Goal: Navigation & Orientation: Find specific page/section

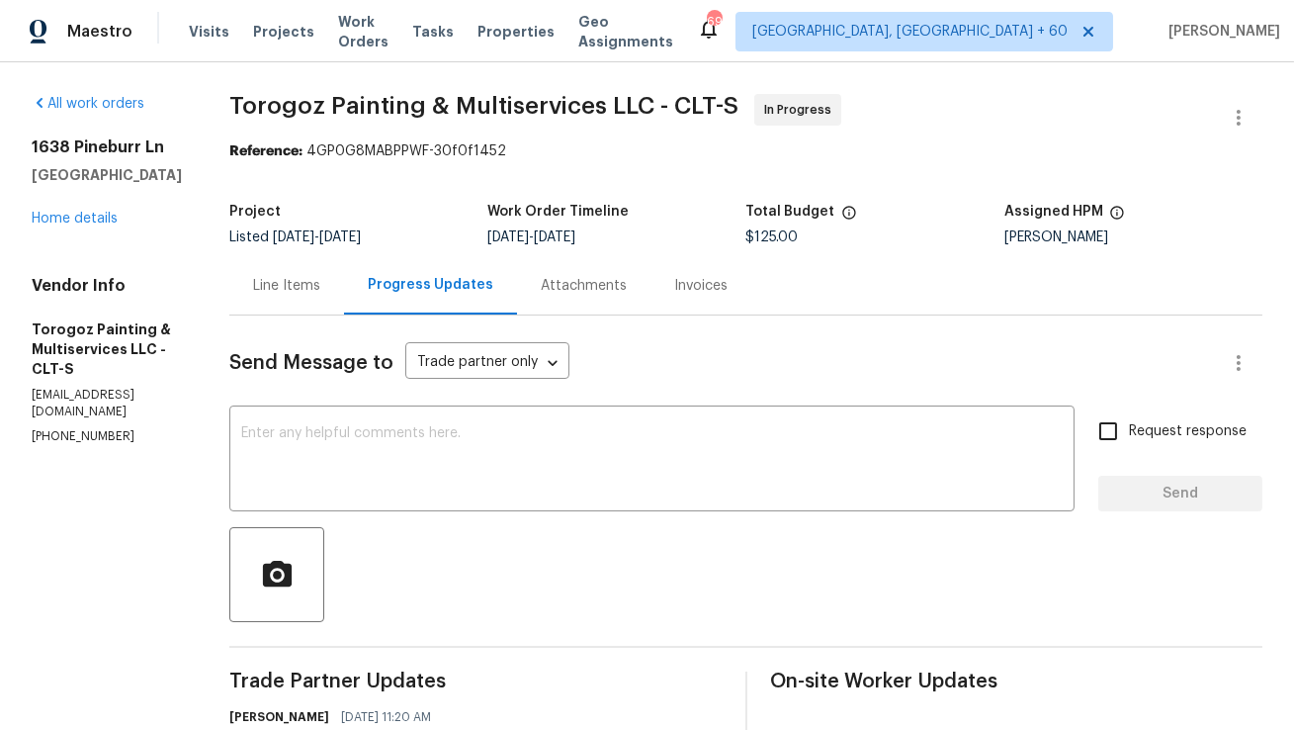
scroll to position [262, 0]
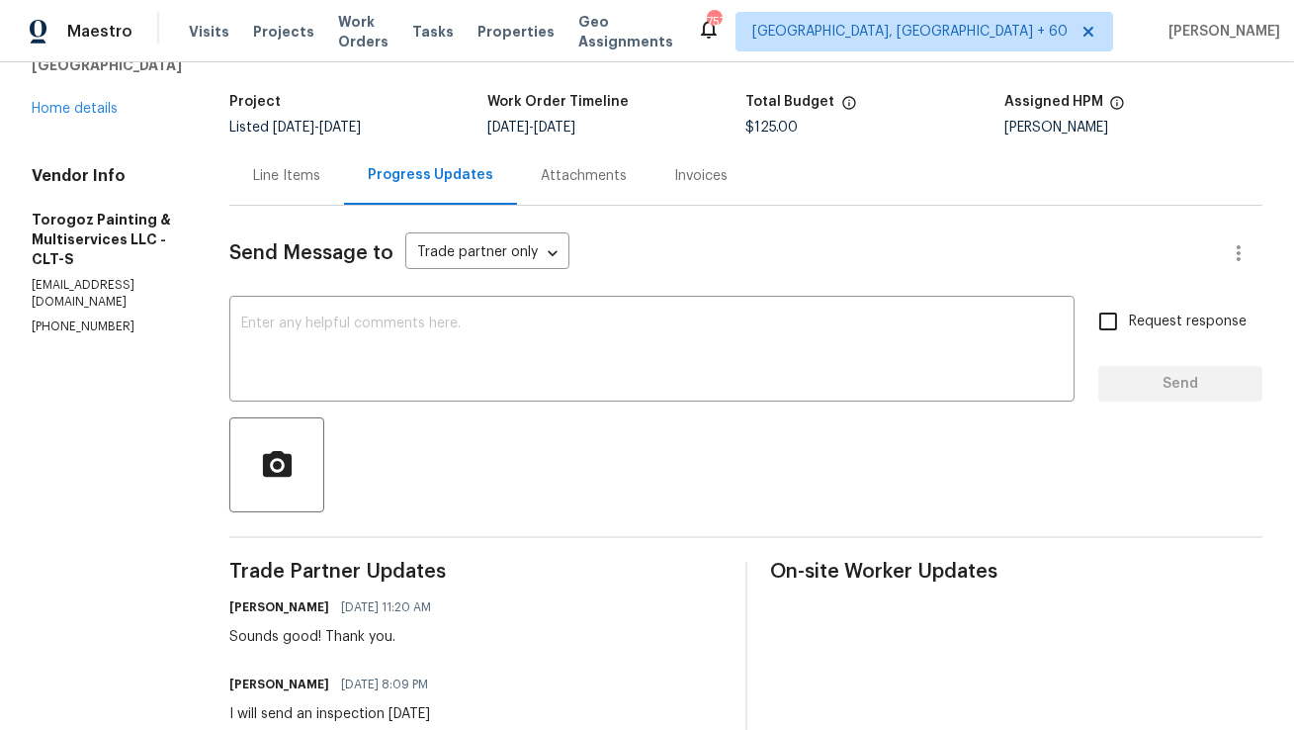
scroll to position [99, 0]
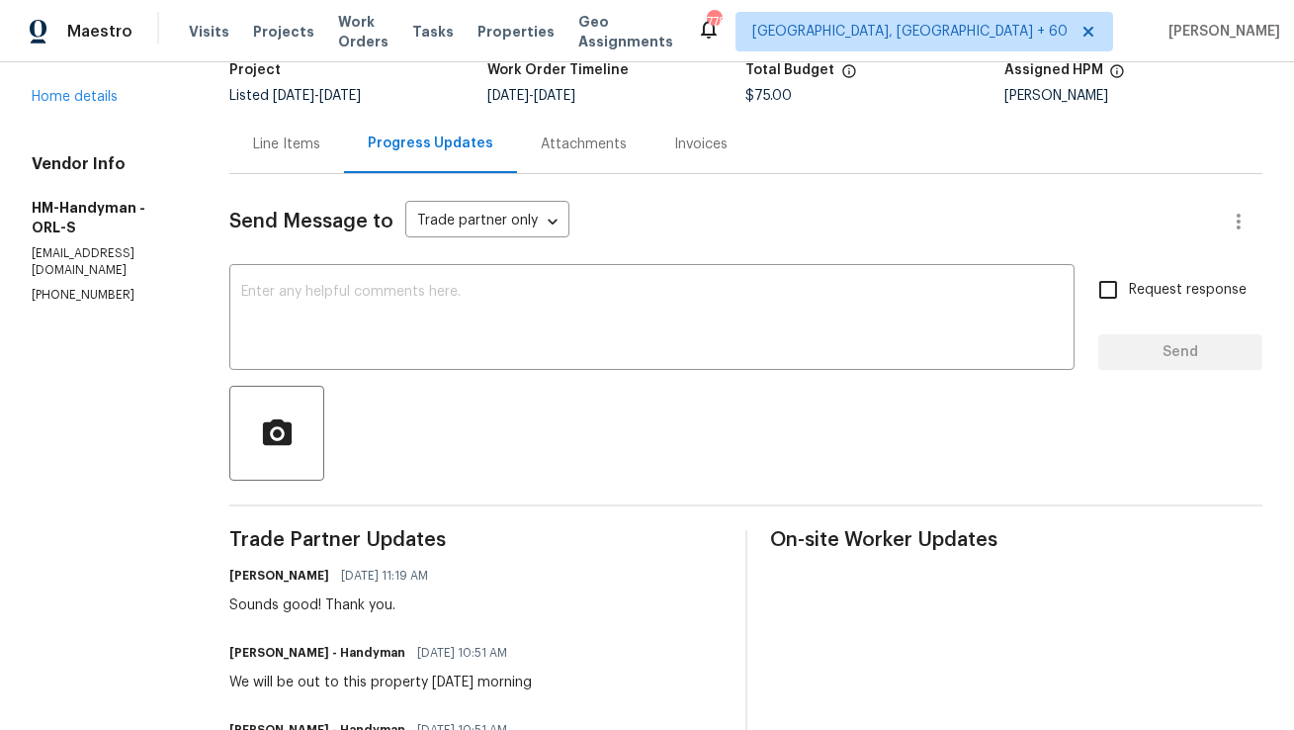
scroll to position [143, 0]
